Goal: Register for event/course

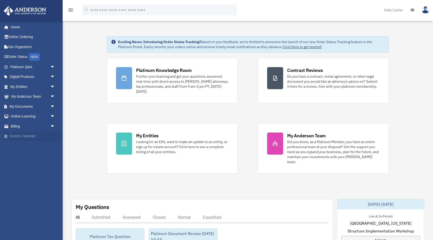
click at [20, 136] on link "Events Calendar" at bounding box center [33, 136] width 59 height 10
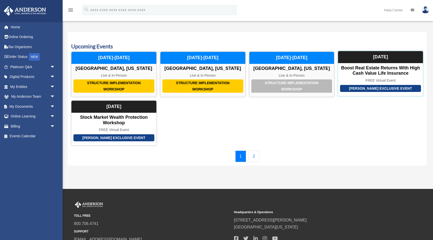
click at [372, 76] on div "Boost Real Estate Returns with High Cash Value Life Insurance" at bounding box center [380, 70] width 85 height 11
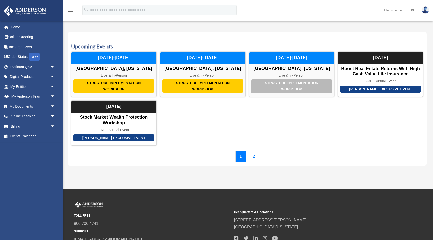
click at [251, 157] on link "2" at bounding box center [254, 157] width 11 height 12
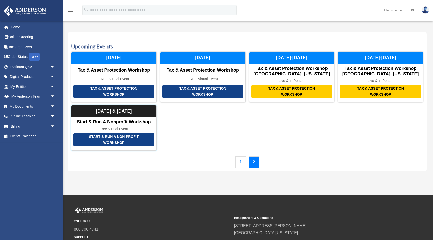
click at [127, 138] on div "Start & Run a Non-Profit Workshop" at bounding box center [113, 139] width 81 height 13
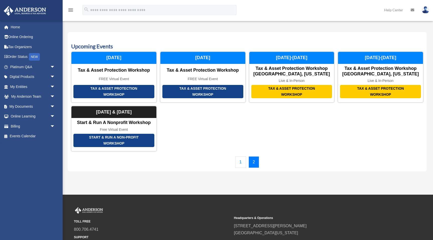
drag, startPoint x: 136, startPoint y: 143, endPoint x: 365, endPoint y: 2, distance: 267.9
